Goal: Task Accomplishment & Management: Use online tool/utility

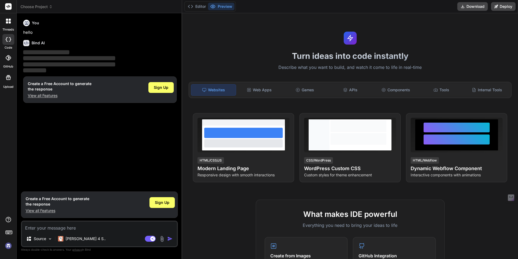
click at [8, 247] on img at bounding box center [8, 245] width 9 height 9
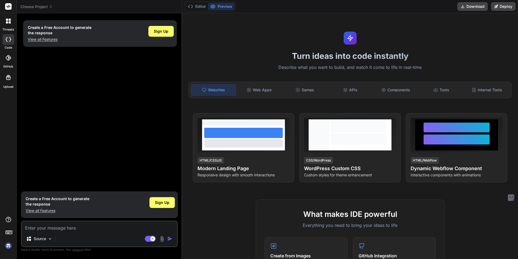
click at [48, 93] on div "Create a Free Account to generate the response View all Features Sign Up" at bounding box center [100, 103] width 156 height 171
click at [49, 39] on p "View all Features" at bounding box center [60, 39] width 64 height 5
click at [46, 211] on p "View all Features" at bounding box center [58, 210] width 64 height 5
type textarea "x"
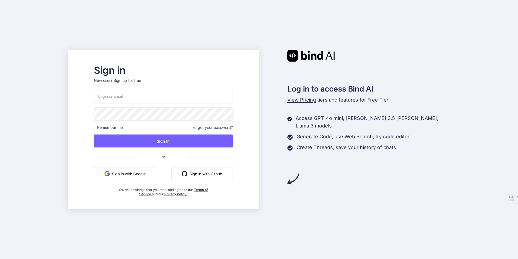
click at [135, 172] on button "Sign in with Google" at bounding box center [125, 173] width 62 height 13
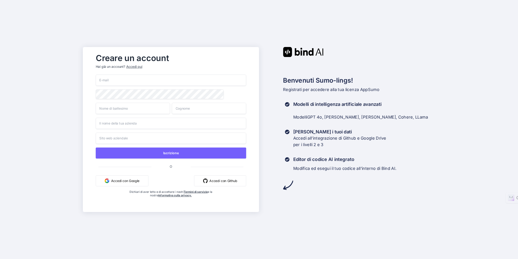
click at [141, 67] on font "Accedi qui" at bounding box center [134, 67] width 16 height 4
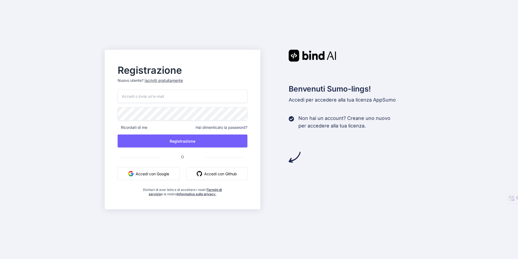
click at [150, 172] on font "Accedi con Google" at bounding box center [152, 173] width 33 height 5
click at [203, 94] on input "email" at bounding box center [183, 96] width 130 height 13
type input "collaronello@gmail.com"
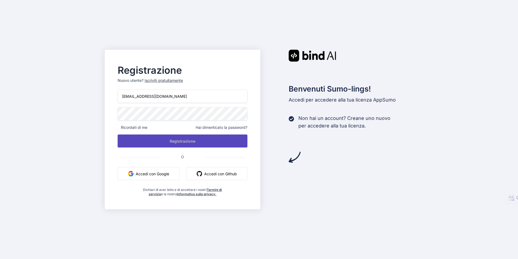
click at [185, 139] on font "Registrazione" at bounding box center [183, 141] width 26 height 5
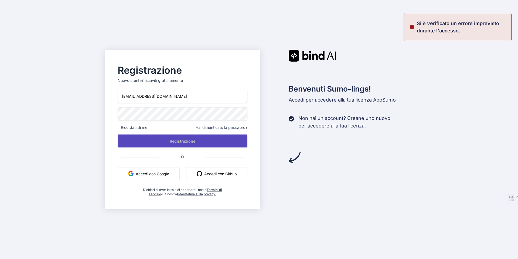
click at [185, 139] on font "Registrazione" at bounding box center [183, 141] width 26 height 5
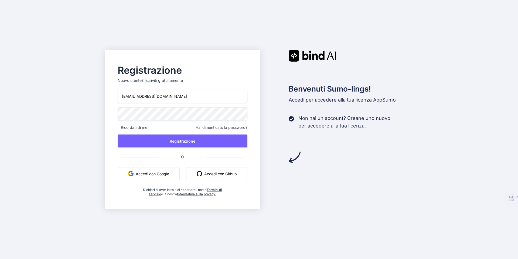
click at [160, 169] on button "Accedi con Google" at bounding box center [149, 173] width 62 height 13
click at [170, 179] on button "Accedi con Google" at bounding box center [149, 173] width 62 height 13
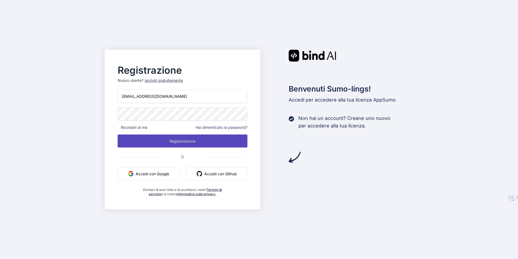
click at [189, 139] on font "Registrazione" at bounding box center [183, 141] width 26 height 5
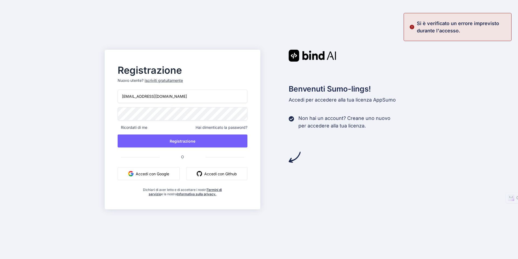
click at [141, 173] on font "Accedi con Google" at bounding box center [152, 173] width 33 height 5
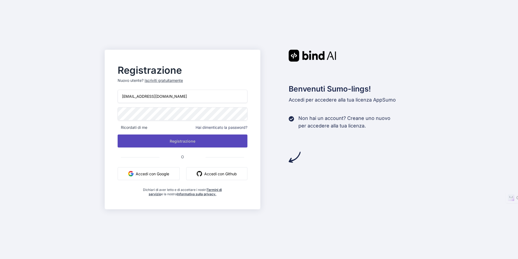
click at [197, 141] on button "Registrazione" at bounding box center [183, 140] width 130 height 13
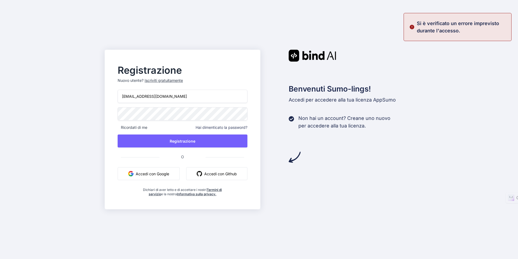
click at [153, 194] on font "Termini di servizio" at bounding box center [185, 192] width 73 height 8
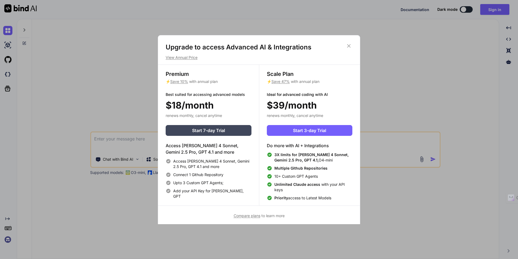
click at [351, 46] on icon at bounding box center [349, 46] width 6 height 6
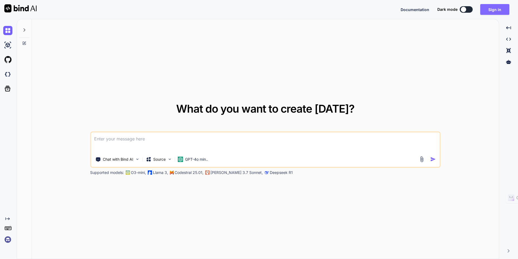
click at [499, 9] on button "Sign in" at bounding box center [495, 9] width 29 height 11
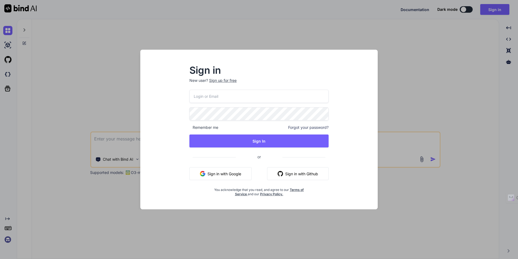
click at [229, 177] on button "Sign in with Google" at bounding box center [221, 173] width 62 height 13
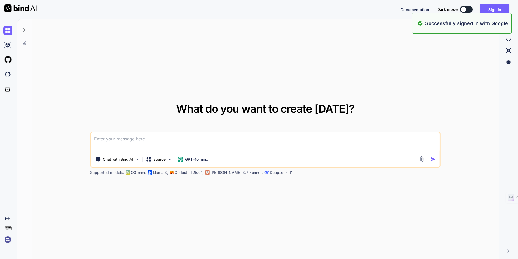
click at [6, 242] on img at bounding box center [7, 239] width 9 height 9
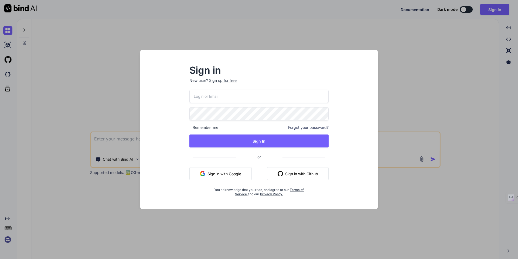
click at [210, 165] on div "Remember me Forgot your password? Sign In or Sign in with Google Sign in with G…" at bounding box center [259, 143] width 139 height 107
click at [210, 171] on button "Sign in with Google" at bounding box center [221, 173] width 62 height 13
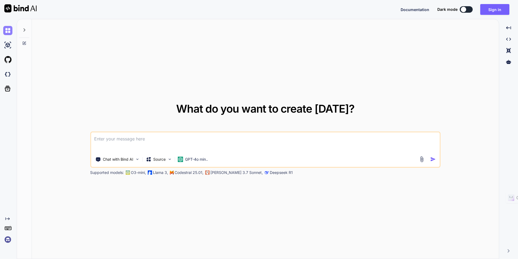
click at [5, 27] on img at bounding box center [7, 30] width 9 height 9
click at [8, 46] on img at bounding box center [7, 44] width 9 height 9
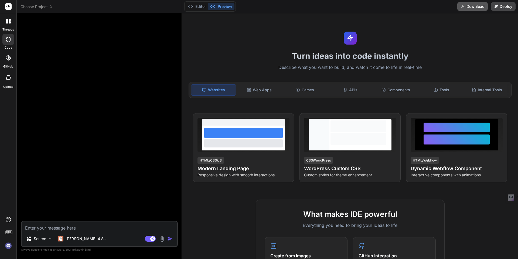
click at [481, 6] on button "Download" at bounding box center [473, 6] width 31 height 9
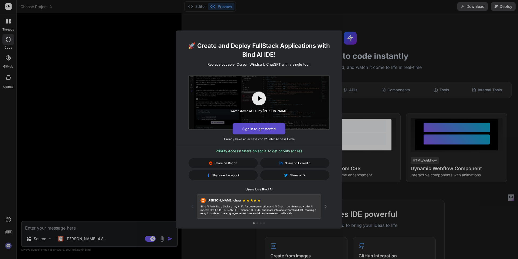
click at [273, 127] on button "Sign in to get started" at bounding box center [259, 128] width 53 height 11
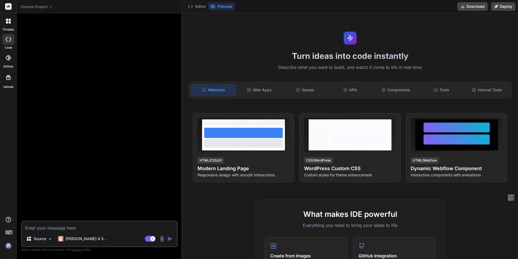
click at [7, 246] on img at bounding box center [8, 245] width 9 height 9
click at [258, 90] on div "Web Apps" at bounding box center [259, 89] width 45 height 11
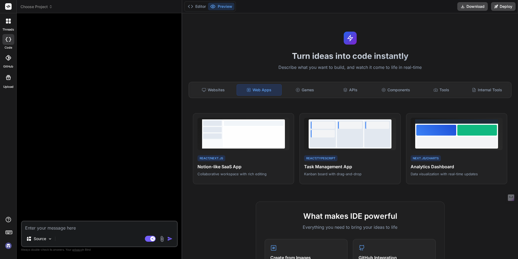
click at [9, 57] on icon at bounding box center [8, 57] width 5 height 5
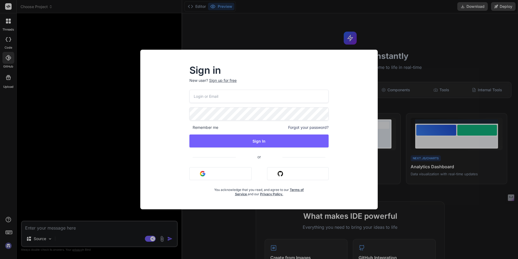
click at [219, 174] on button "Sign in with Google" at bounding box center [221, 173] width 62 height 13
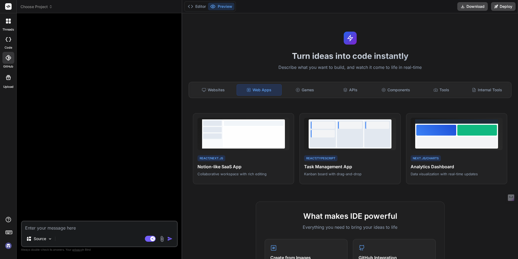
type textarea "x"
click at [318, 90] on div "Games" at bounding box center [305, 89] width 45 height 11
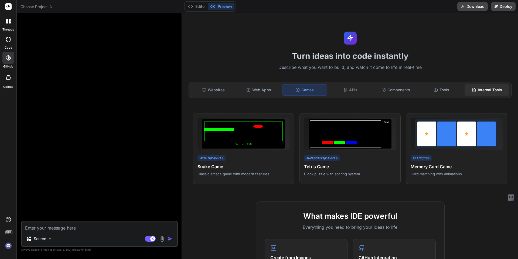
click at [488, 89] on div "Internal Tools" at bounding box center [487, 89] width 45 height 11
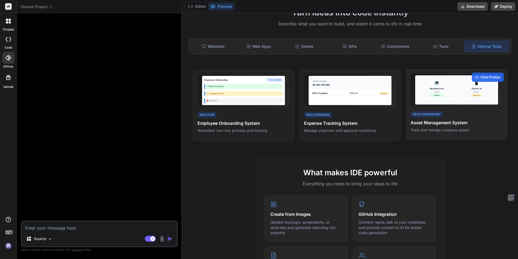
scroll to position [54, 0]
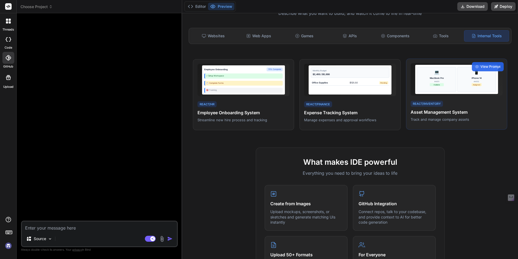
click at [436, 77] on div "MacBook Pro" at bounding box center [437, 77] width 14 height 3
click at [457, 116] on div "React/Inventory Asset Management System Track and manage company assets" at bounding box center [457, 111] width 92 height 22
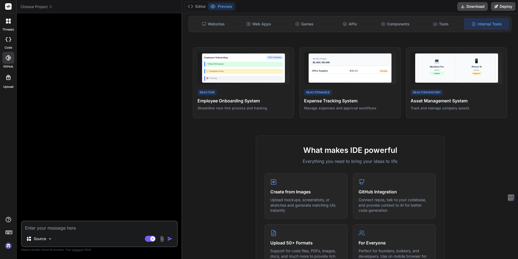
scroll to position [0, 0]
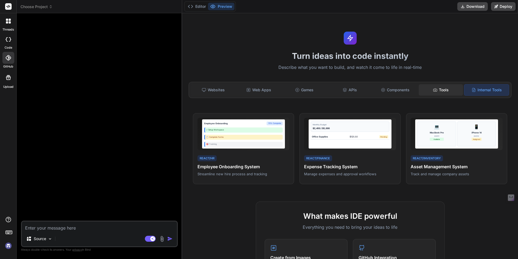
click at [434, 88] on icon at bounding box center [436, 89] width 4 height 3
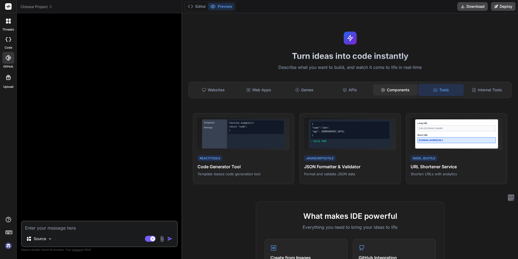
click at [390, 92] on div "Components" at bounding box center [395, 89] width 45 height 11
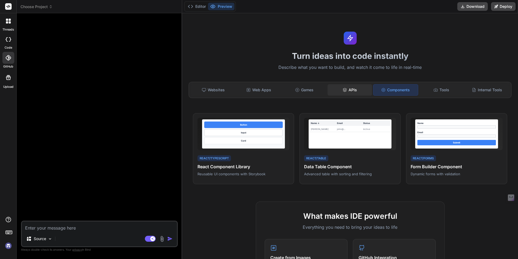
click at [361, 92] on div "APIs" at bounding box center [350, 89] width 45 height 11
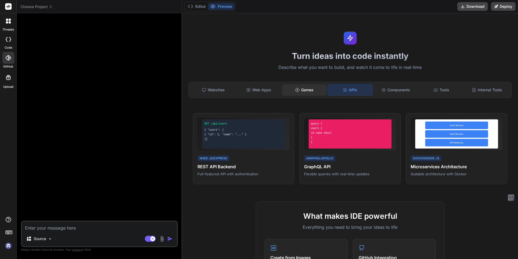
click at [313, 91] on div "Games" at bounding box center [304, 89] width 45 height 11
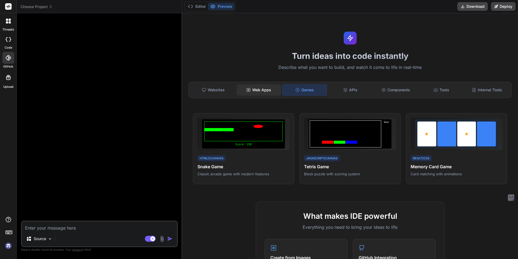
click at [251, 91] on div "Web Apps" at bounding box center [259, 89] width 45 height 11
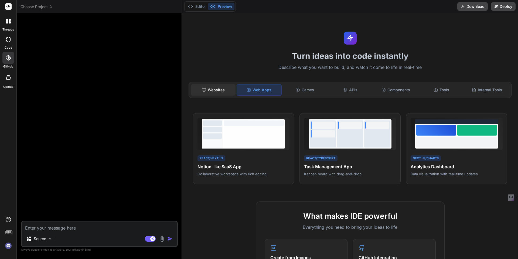
click at [226, 91] on div "Websites" at bounding box center [213, 89] width 45 height 11
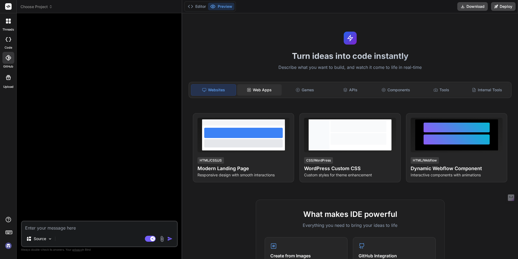
click at [256, 89] on div "Web Apps" at bounding box center [259, 89] width 45 height 11
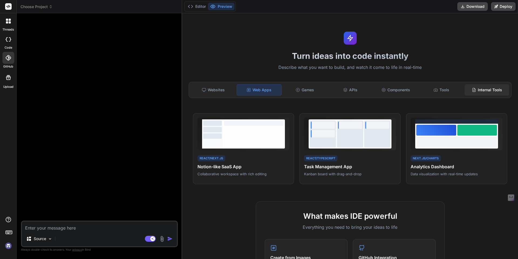
click at [490, 92] on div "Internal Tools" at bounding box center [487, 89] width 45 height 11
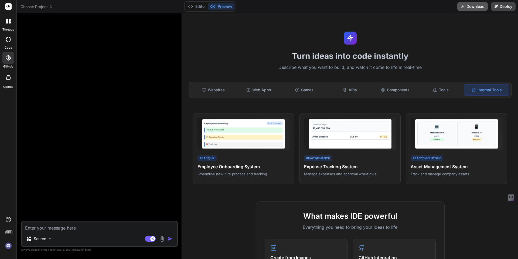
click at [470, 9] on button "Download" at bounding box center [473, 6] width 31 height 9
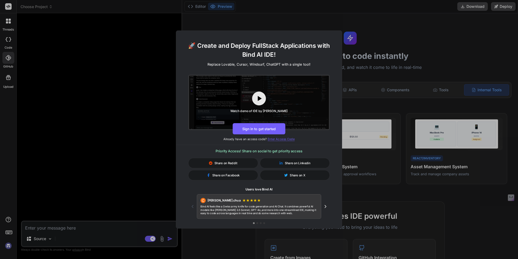
click at [275, 139] on span "Enter Access Code" at bounding box center [281, 139] width 27 height 4
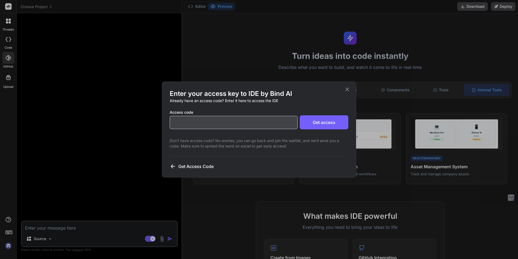
click at [250, 119] on input "text" at bounding box center [234, 122] width 128 height 13
click at [350, 89] on icon at bounding box center [347, 89] width 6 height 6
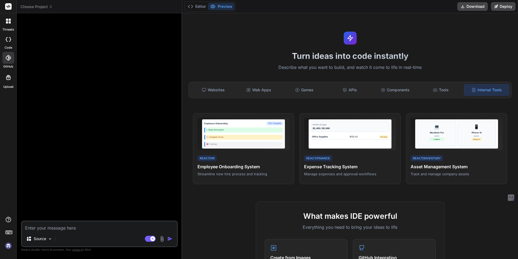
click at [8, 6] on icon at bounding box center [8, 6] width 4 height 3
click at [8, 243] on img at bounding box center [8, 245] width 9 height 9
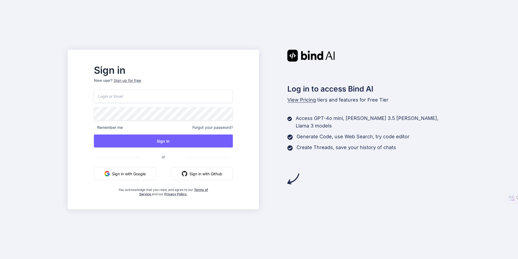
click at [156, 173] on button "Sign in with Google" at bounding box center [125, 173] width 62 height 13
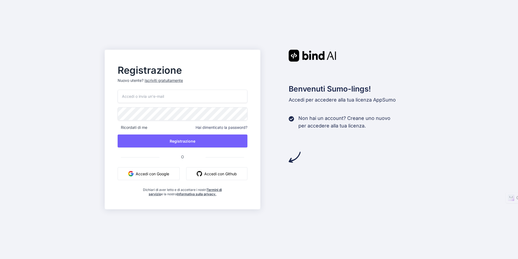
click at [156, 195] on font "Termini di servizio" at bounding box center [185, 192] width 73 height 8
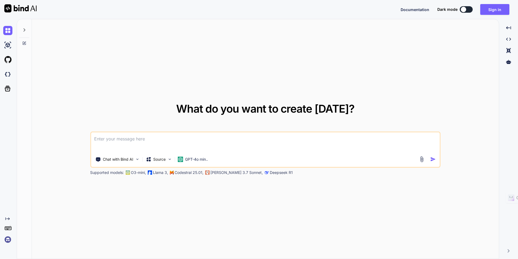
click at [8, 46] on img at bounding box center [7, 44] width 9 height 9
type textarea "x"
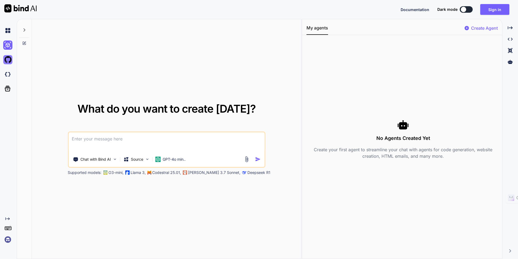
click at [8, 60] on img at bounding box center [7, 59] width 9 height 9
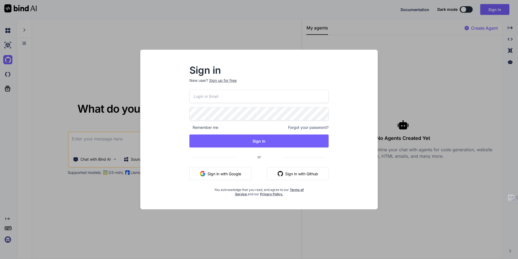
click at [392, 71] on div "Sign in New user? Sign up for free Remember me Forgot your password? Sign In or…" at bounding box center [259, 129] width 518 height 259
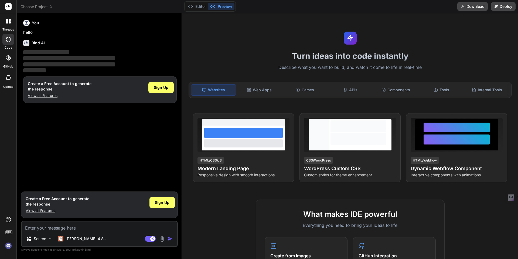
type textarea "x"
click at [151, 40] on div "Bind AI" at bounding box center [100, 43] width 154 height 6
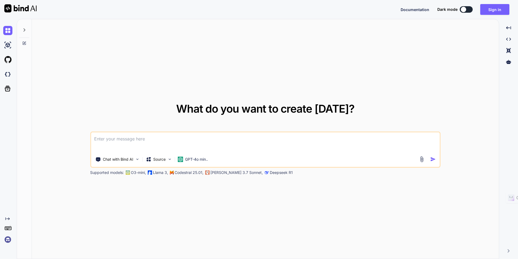
click at [9, 237] on img at bounding box center [7, 239] width 9 height 9
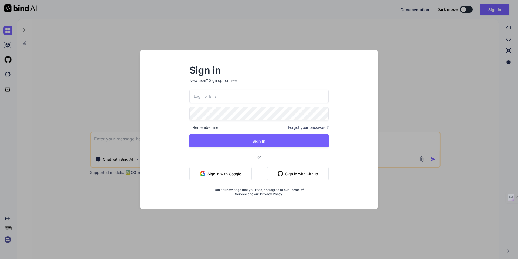
click at [235, 170] on button "Sign in with Google" at bounding box center [221, 173] width 62 height 13
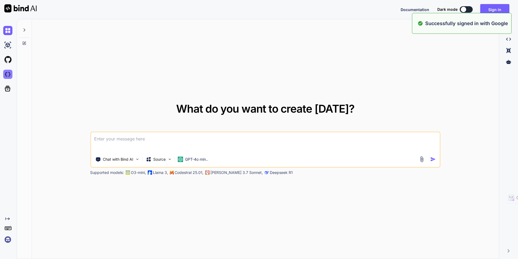
click at [8, 75] on img at bounding box center [7, 74] width 9 height 9
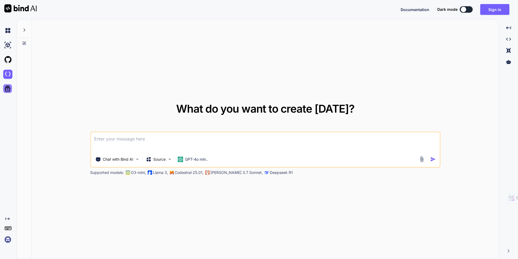
click at [6, 89] on icon at bounding box center [8, 89] width 8 height 8
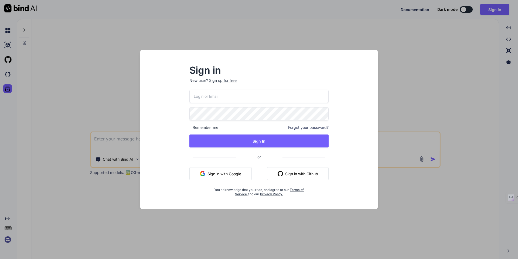
click at [243, 38] on div "Sign in New user? Sign up for free Remember me Forgot your password? Sign In or…" at bounding box center [259, 129] width 518 height 259
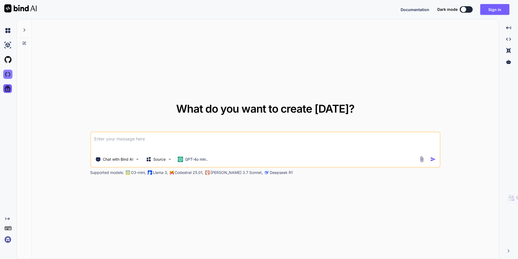
click at [8, 76] on img at bounding box center [7, 74] width 9 height 9
click at [10, 13] on div at bounding box center [18, 9] width 37 height 19
click at [8, 7] on img at bounding box center [20, 8] width 32 height 8
click at [484, 10] on button "Sign in" at bounding box center [495, 9] width 29 height 11
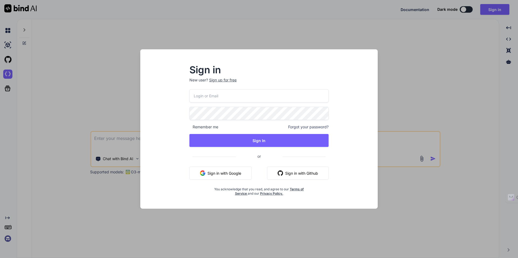
click at [230, 174] on button "Sign in with Google" at bounding box center [221, 173] width 62 height 13
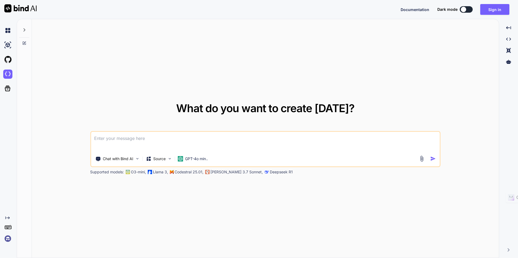
click at [8, 239] on img at bounding box center [7, 238] width 9 height 9
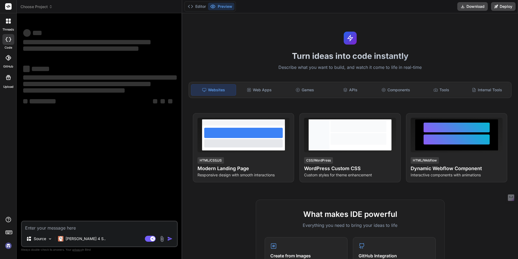
type textarea "x"
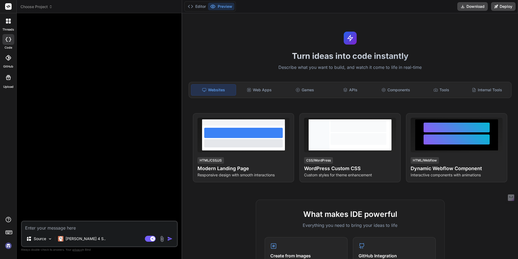
click at [12, 21] on div at bounding box center [8, 20] width 11 height 11
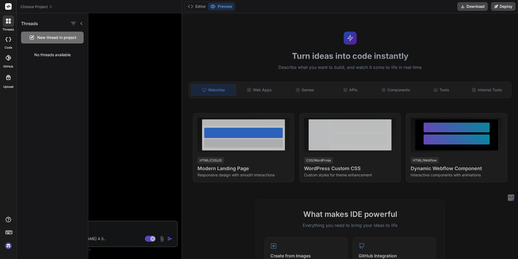
click at [77, 19] on div "Threads" at bounding box center [52, 22] width 71 height 18
click at [145, 140] on div at bounding box center [303, 136] width 430 height 246
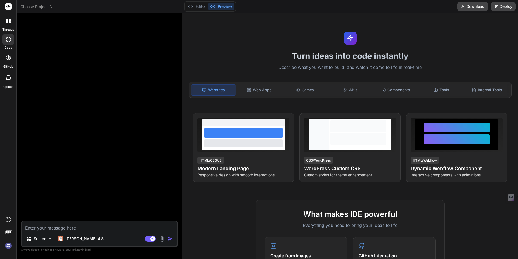
click at [93, 226] on textarea at bounding box center [99, 226] width 155 height 10
click at [8, 74] on div at bounding box center [8, 77] width 13 height 13
type textarea "x"
